Goal: Task Accomplishment & Management: Use online tool/utility

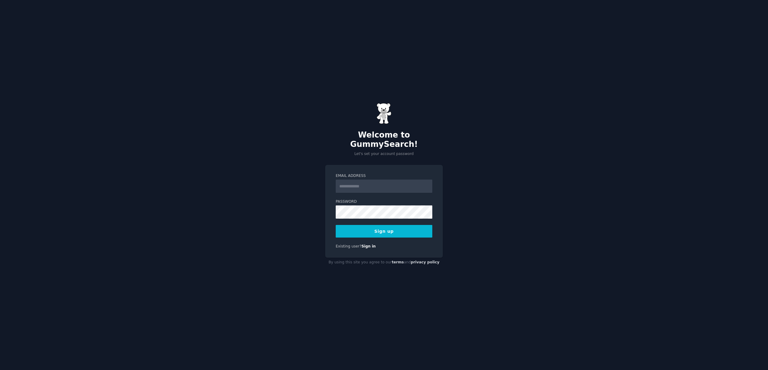
click at [363, 182] on input "Email Address" at bounding box center [384, 185] width 97 height 13
type input "**********"
click at [387, 229] on button "Sign up" at bounding box center [384, 231] width 97 height 13
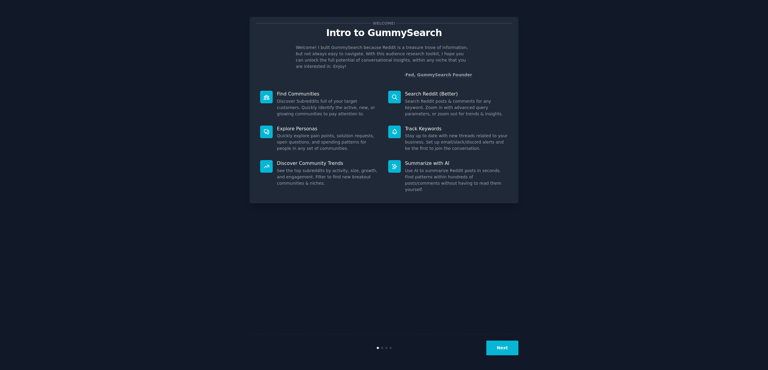
click at [602, 194] on div "Welcome! Intro to GummySearch Welcome! I built GummySearch because Reddit is a …" at bounding box center [383, 184] width 751 height 353
click at [617, 183] on div "Welcome! Intro to GummySearch Welcome! I built GummySearch because Reddit is a …" at bounding box center [383, 184] width 751 height 353
click at [499, 347] on button "Next" at bounding box center [502, 347] width 32 height 15
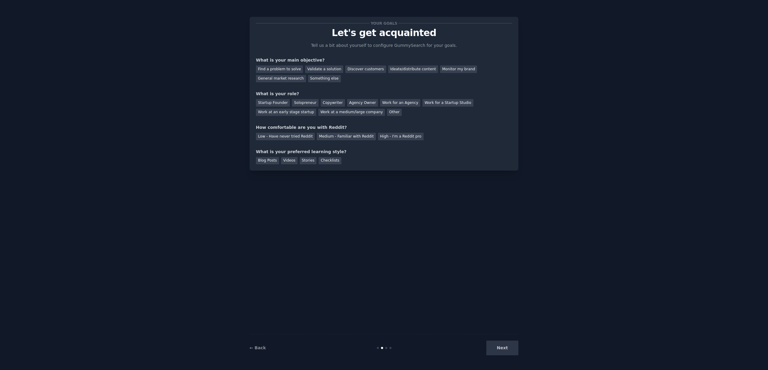
click at [498, 347] on div "Next" at bounding box center [474, 347] width 90 height 15
click at [501, 349] on div "Next" at bounding box center [474, 347] width 90 height 15
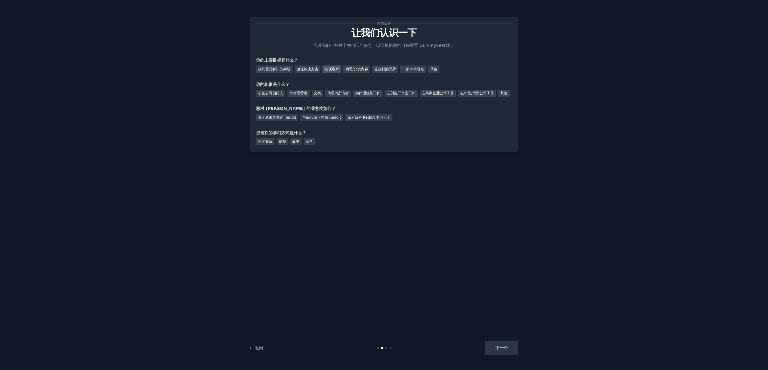
click at [336, 68] on font "发现客户" at bounding box center [332, 69] width 14 height 4
click at [276, 92] on font "初创公司创始人" at bounding box center [270, 93] width 25 height 4
click at [291, 119] on font "低 - 从未尝试过 Reddit" at bounding box center [277, 117] width 38 height 4
click at [281, 143] on font "视频" at bounding box center [282, 141] width 7 height 4
click at [509, 345] on button "下一个" at bounding box center [502, 347] width 34 height 15
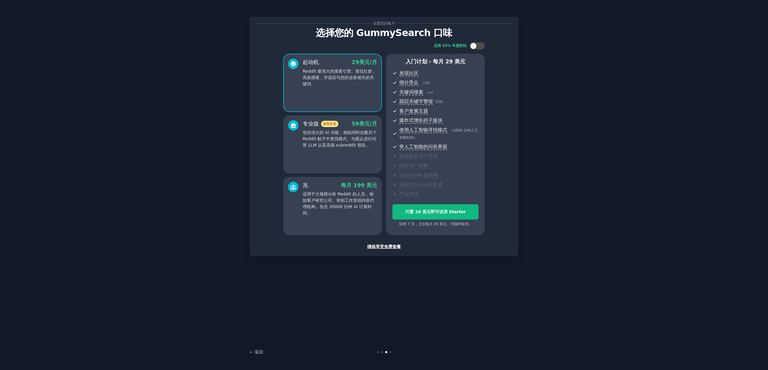
click at [382, 246] on font "继续享受免费套餐" at bounding box center [384, 246] width 34 height 5
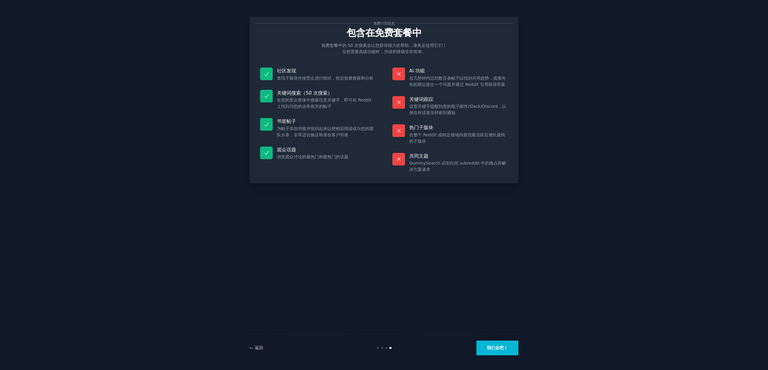
click at [501, 342] on button "我们走吧！" at bounding box center [498, 347] width 42 height 15
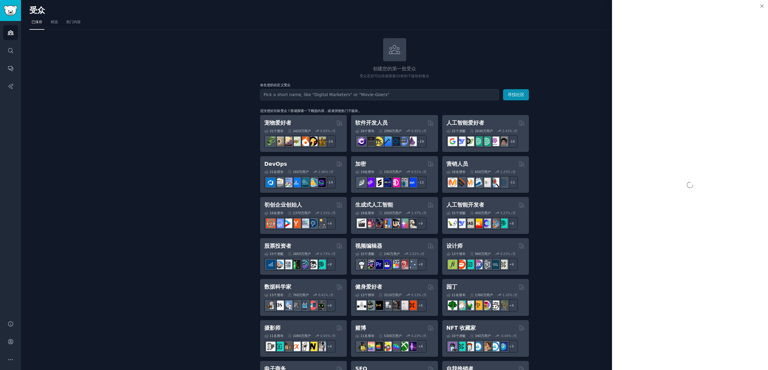
click at [232, 45] on div "创建您的第一批受众 受众是您可以快速搜索/分析的子版块的集合 命名您的自定义受众 Audience Name 寻找社区 还没想好目标受众？那就探索一下精选内容…" at bounding box center [394, 365] width 730 height 654
click at [77, 25] on link "热门内容" at bounding box center [73, 23] width 19 height 12
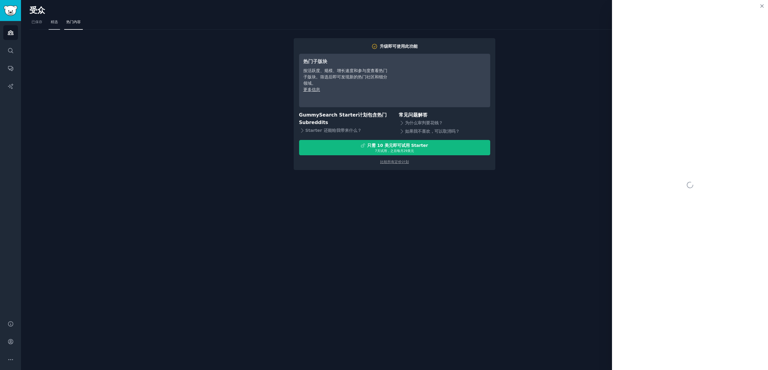
click at [54, 23] on font "精选" at bounding box center [54, 22] width 7 height 4
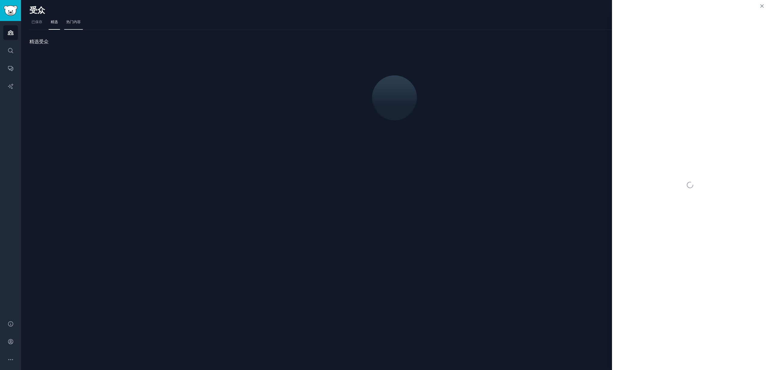
click at [79, 23] on font "热门内容" at bounding box center [73, 22] width 14 height 4
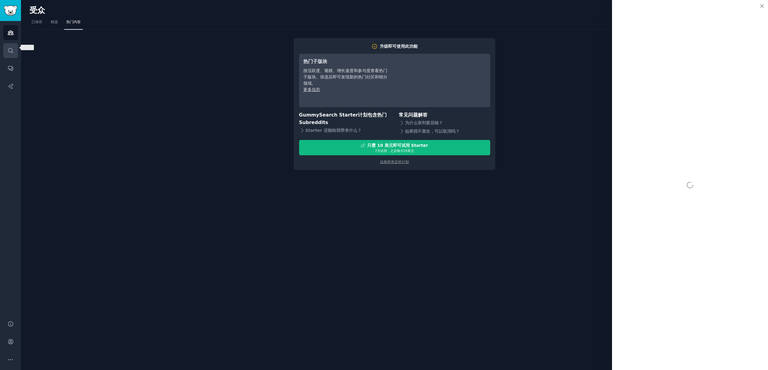
click at [13, 48] on icon "Sidebar" at bounding box center [11, 50] width 6 height 6
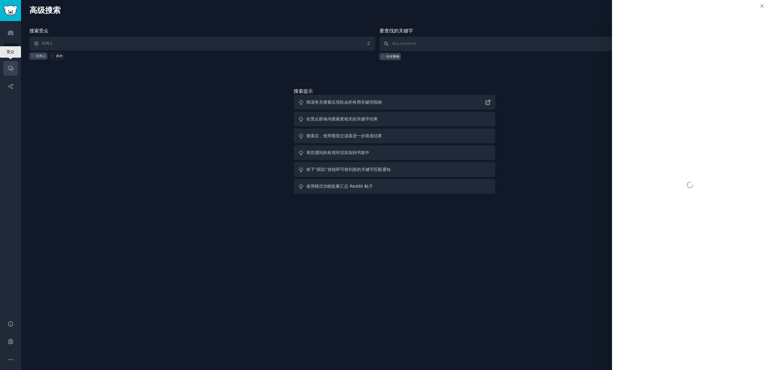
click at [11, 69] on icon "Sidebar" at bounding box center [11, 68] width 6 height 6
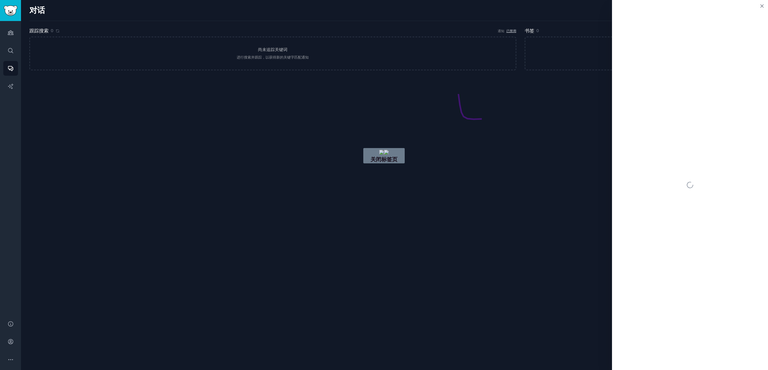
drag, startPoint x: 459, startPoint y: 94, endPoint x: 511, endPoint y: 116, distance: 56.9
